Goal: Obtain resource: Obtain resource

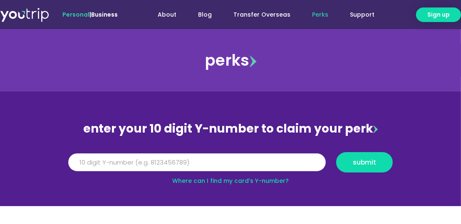
click at [183, 158] on input "Y Number" at bounding box center [197, 163] width 258 height 18
type input "5"
type input "8"
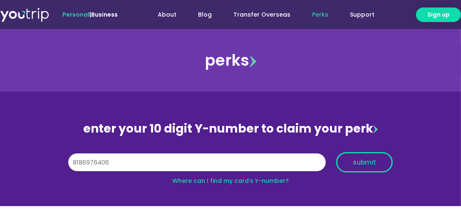
type input "8186976406"
click at [357, 159] on span "submit" at bounding box center [364, 162] width 23 height 6
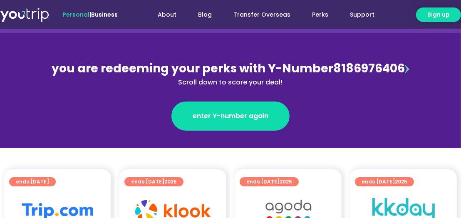
scroll to position [81, 0]
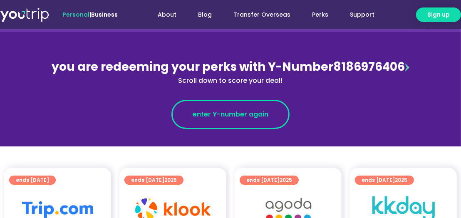
click at [213, 114] on span "enter Y-number again" at bounding box center [231, 114] width 76 height 10
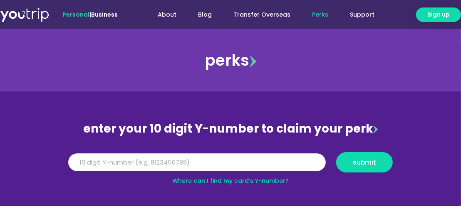
click at [239, 164] on input "Y Number" at bounding box center [197, 163] width 258 height 18
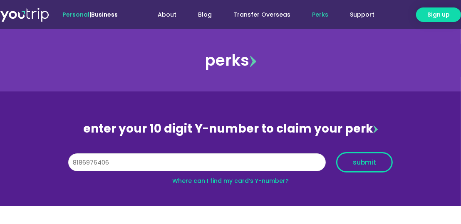
type input "8186976406"
click at [370, 162] on span "submit" at bounding box center [364, 162] width 23 height 6
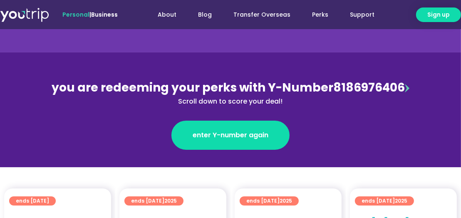
click at [39, 168] on div at bounding box center [230, 171] width 461 height 8
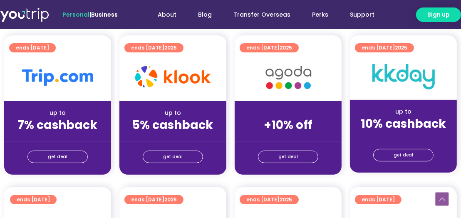
scroll to position [215, 0]
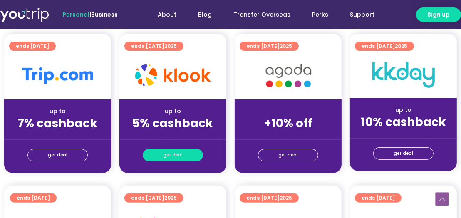
click at [172, 156] on span "get deal" at bounding box center [173, 155] width 20 height 12
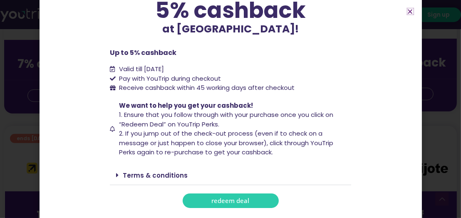
scroll to position [276, 0]
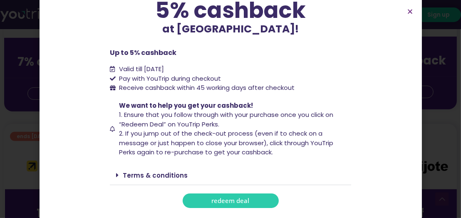
click at [235, 198] on span "redeem deal" at bounding box center [231, 201] width 38 height 6
